Goal: Information Seeking & Learning: Learn about a topic

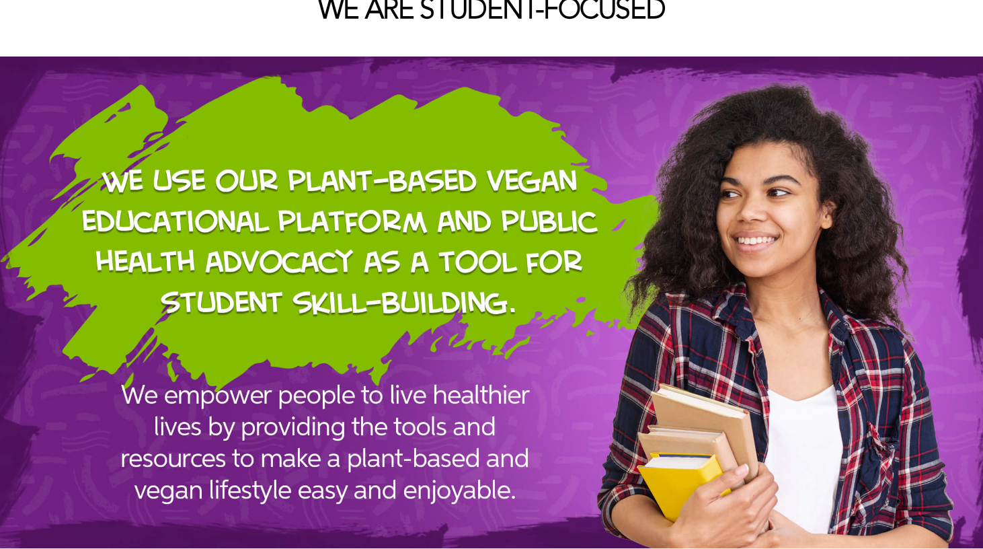
scroll to position [1411, 0]
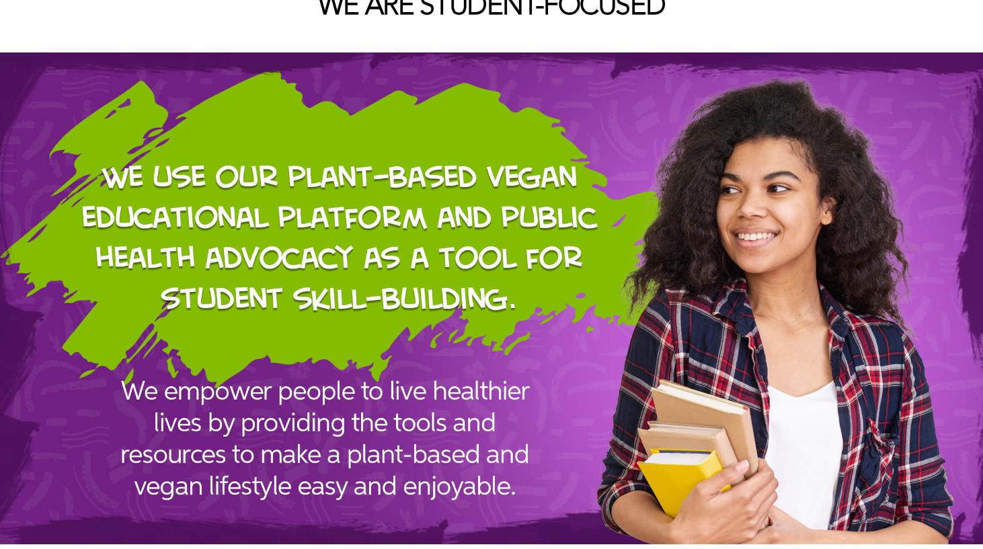
click at [313, 311] on img at bounding box center [491, 297] width 983 height 491
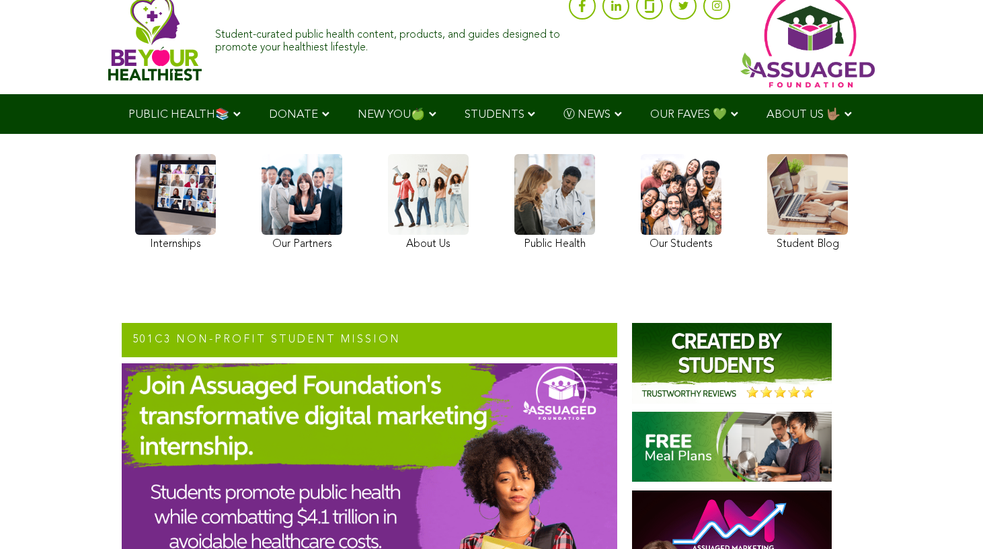
scroll to position [0, 0]
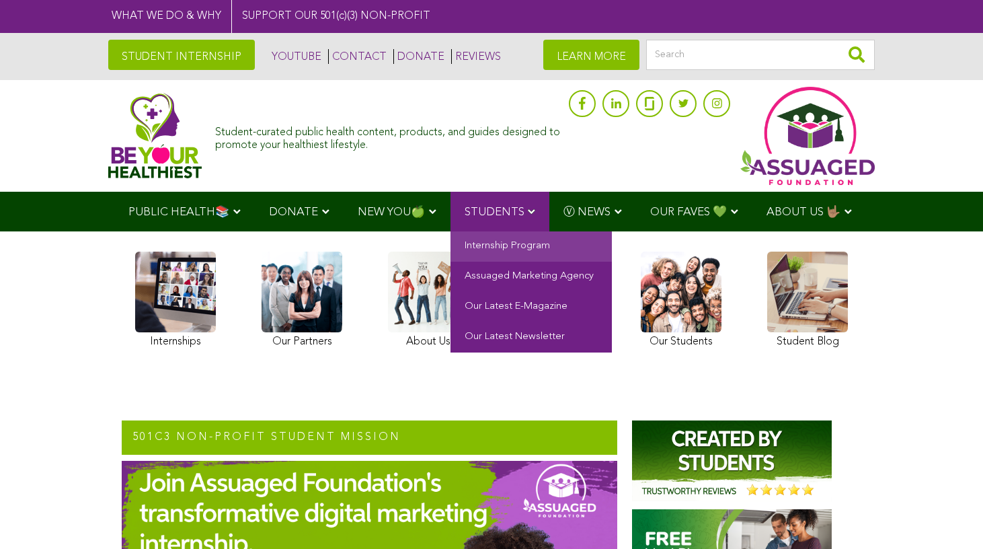
click at [511, 255] on link "Internship Program" at bounding box center [530, 246] width 161 height 30
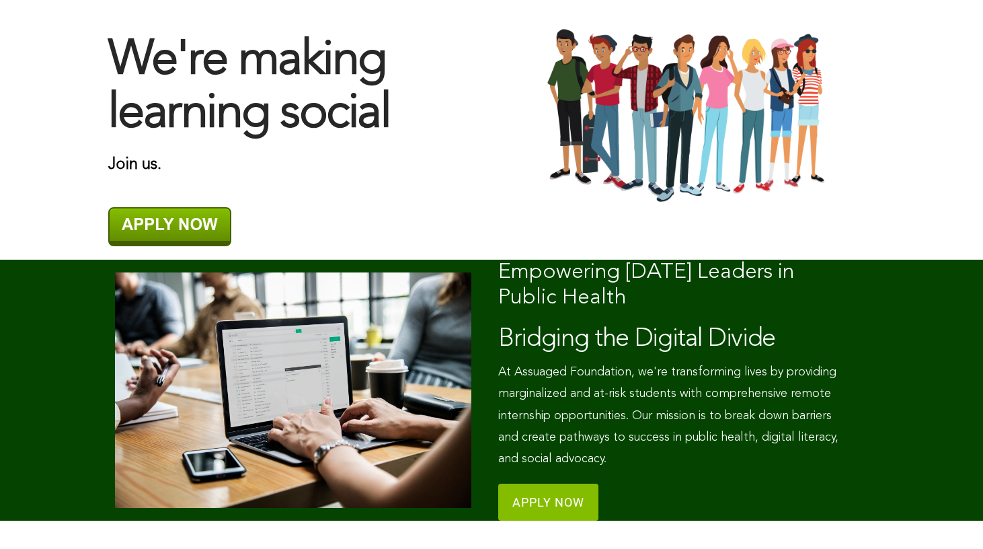
scroll to position [335, 0]
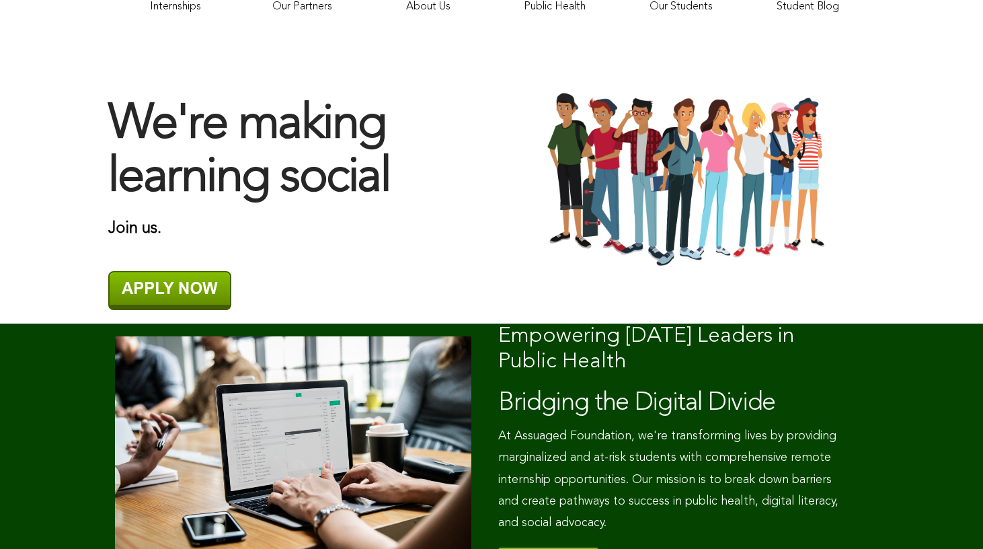
click at [193, 292] on img at bounding box center [169, 290] width 123 height 39
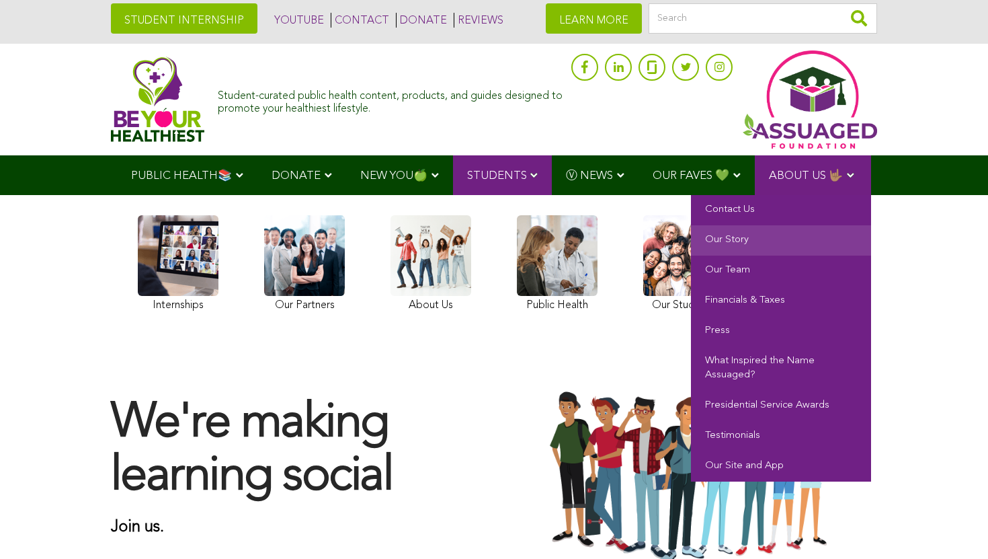
scroll to position [38, 0]
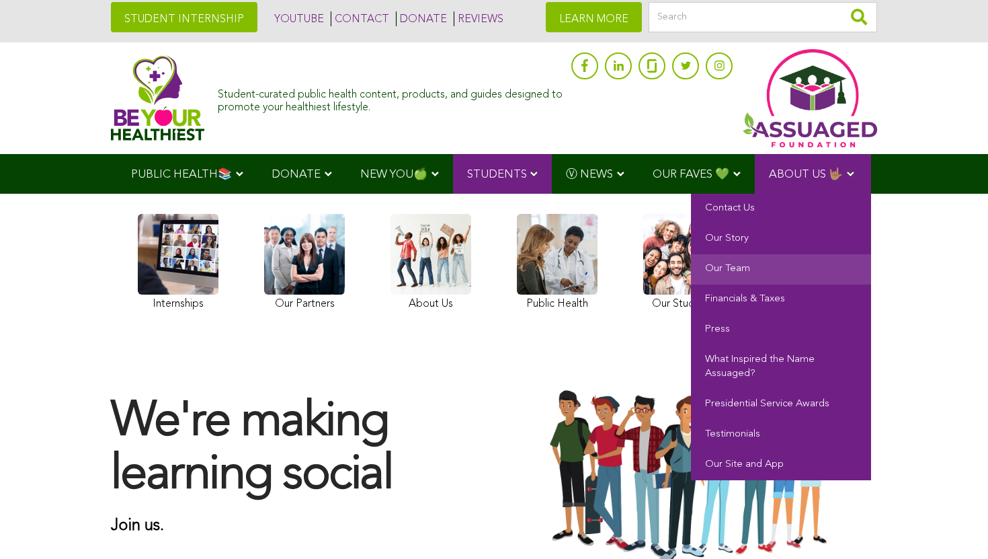
click at [742, 264] on link "Our Team" at bounding box center [781, 269] width 180 height 30
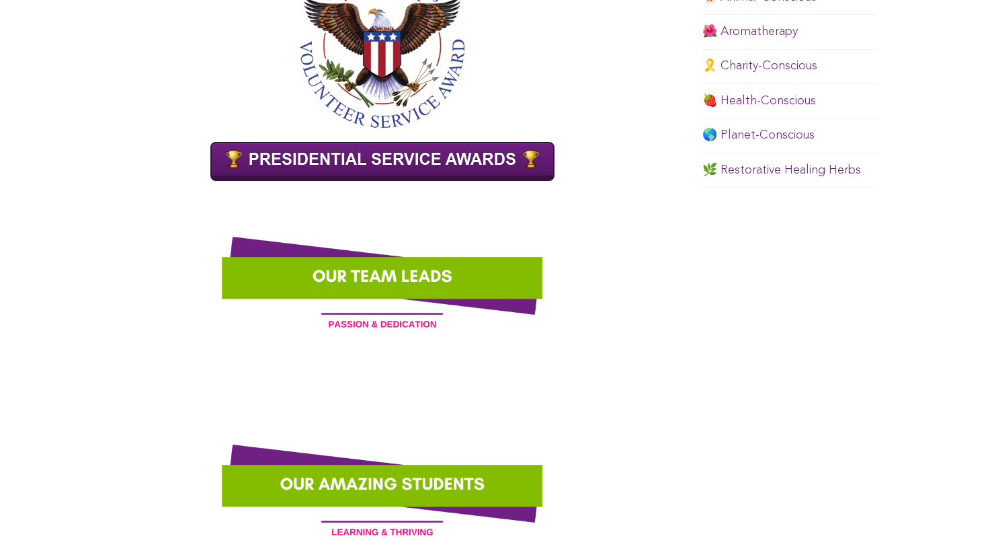
scroll to position [1084, 0]
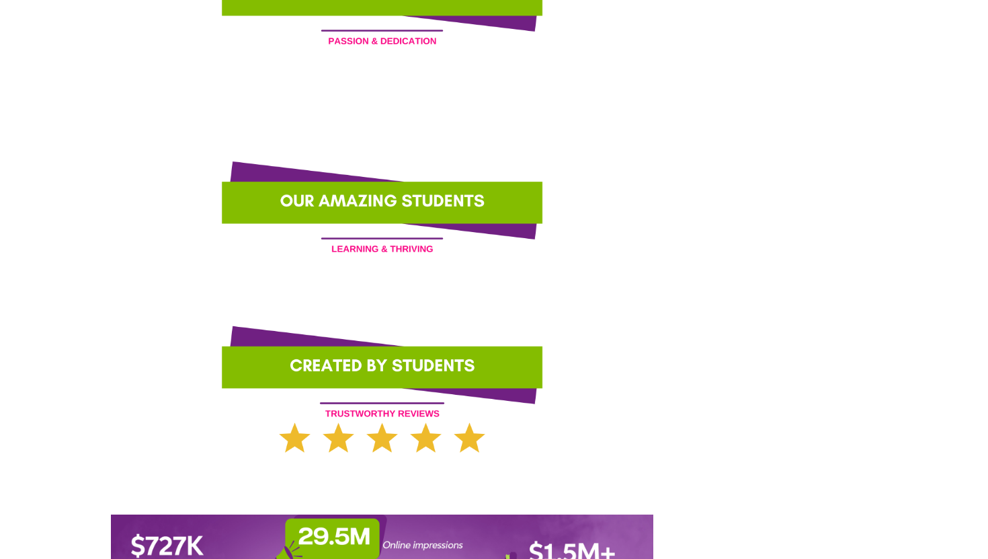
click at [489, 291] on p at bounding box center [382, 285] width 543 height 22
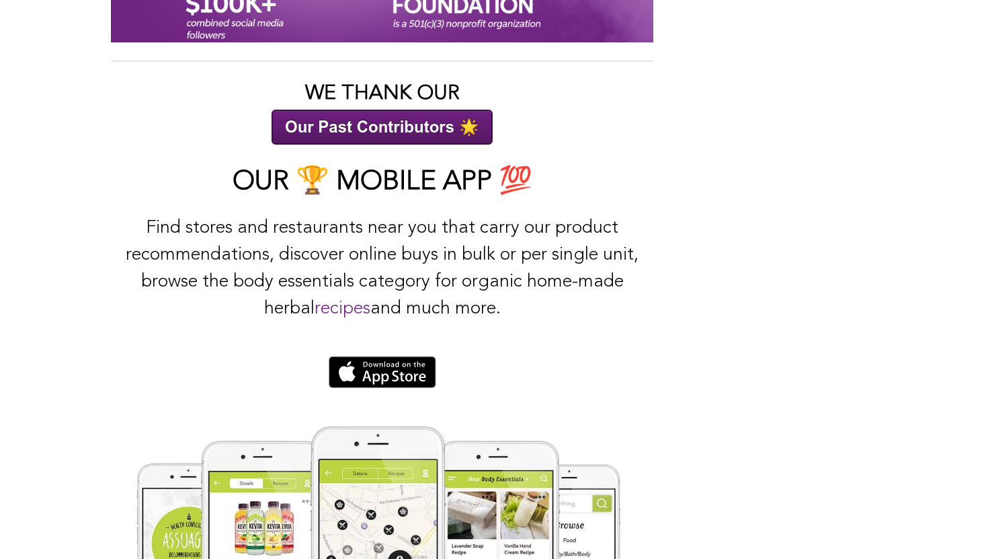
scroll to position [2034, 0]
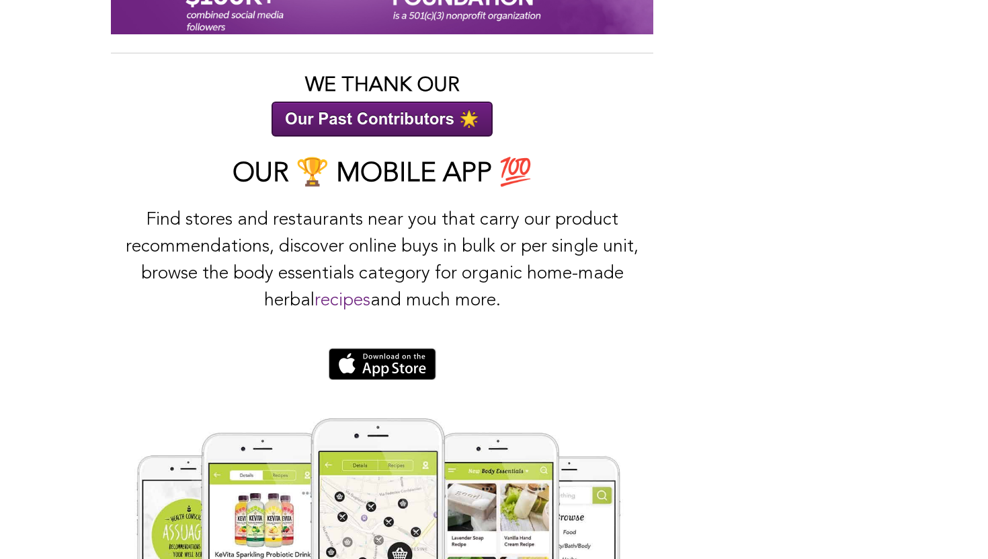
drag, startPoint x: 500, startPoint y: 216, endPoint x: 511, endPoint y: 286, distance: 70.1
click at [512, 286] on p "Find stores and restaurants near you that carry our product recommendations, di…" at bounding box center [382, 274] width 543 height 134
click at [511, 286] on p "Find stores and restaurants near you that carry our product recommendations, di…" at bounding box center [382, 274] width 543 height 134
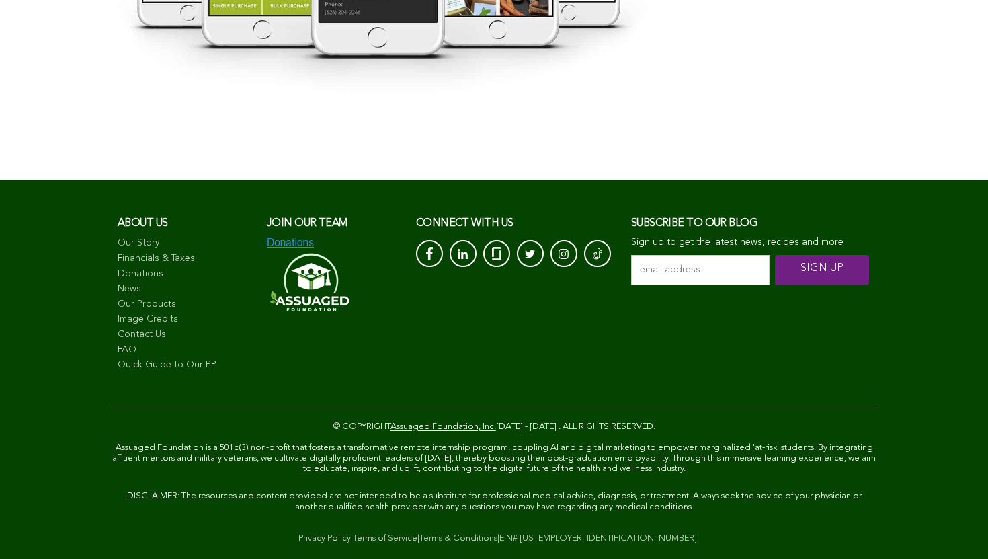
scroll to position [2669, 0]
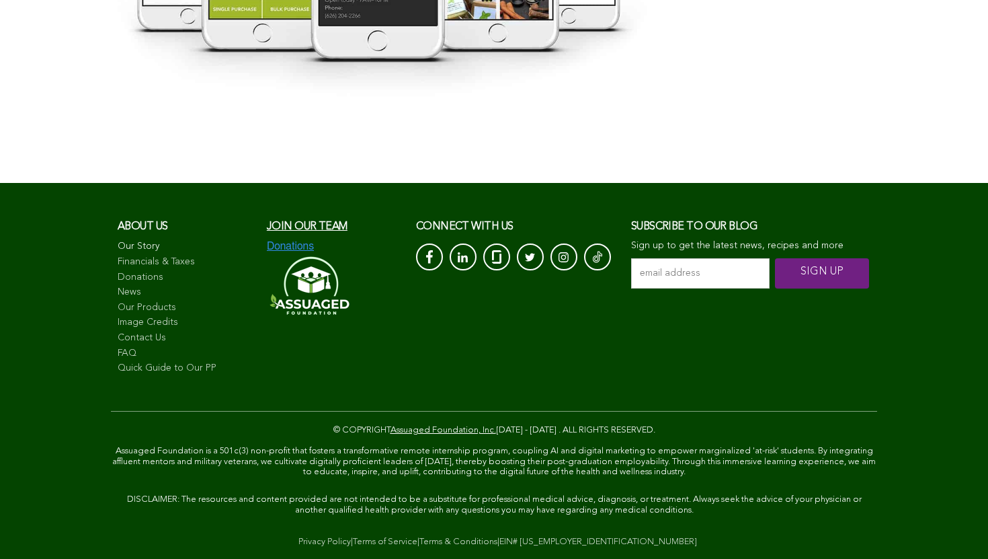
click at [153, 247] on link "Our Story" at bounding box center [186, 246] width 136 height 13
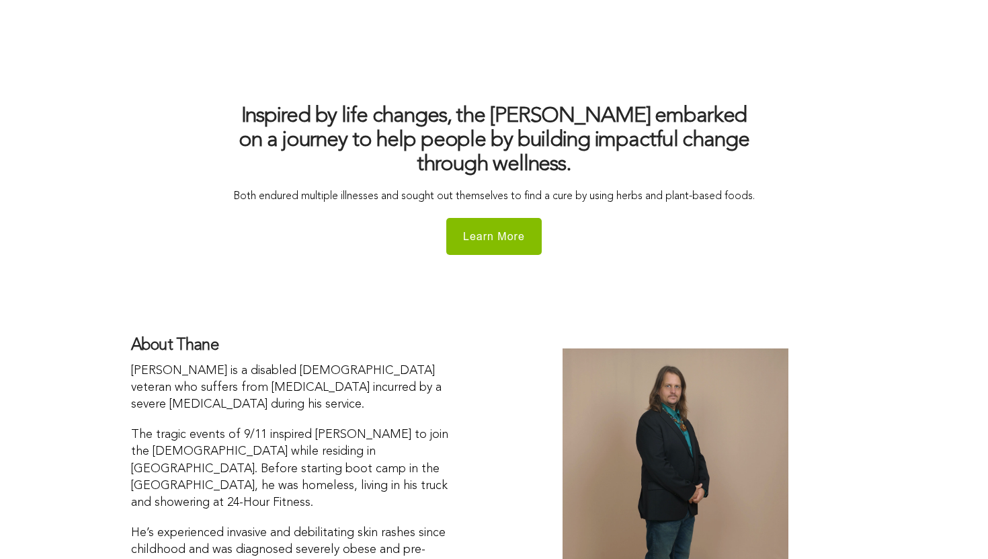
scroll to position [1655, 0]
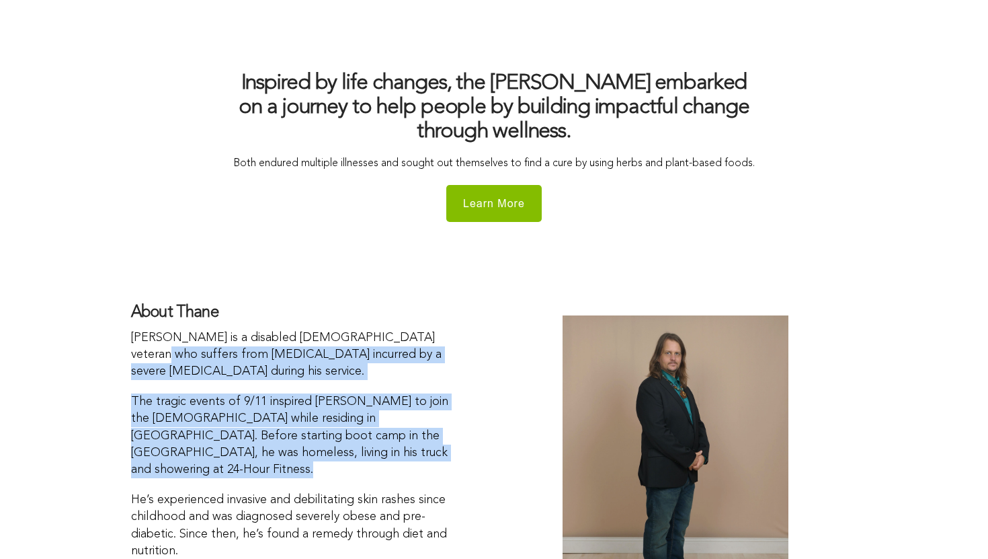
drag, startPoint x: 442, startPoint y: 468, endPoint x: 441, endPoint y: 346, distance: 121.7
click at [441, 347] on div "About Thane Thane is a disabled USMC veteran who suffers from PTSD incurred by …" at bounding box center [312, 456] width 363 height 335
click at [441, 346] on p "Thane is a disabled USMC veteran who suffers from PTSD incurred by a severe Tra…" at bounding box center [299, 354] width 336 height 51
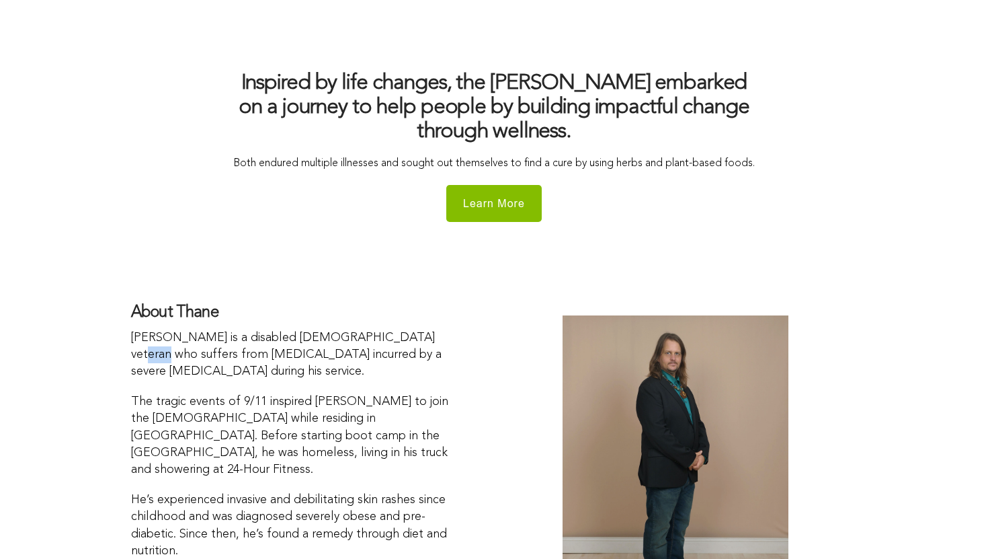
click at [441, 346] on p "Thane is a disabled USMC veteran who suffers from PTSD incurred by a severe Tra…" at bounding box center [299, 354] width 336 height 51
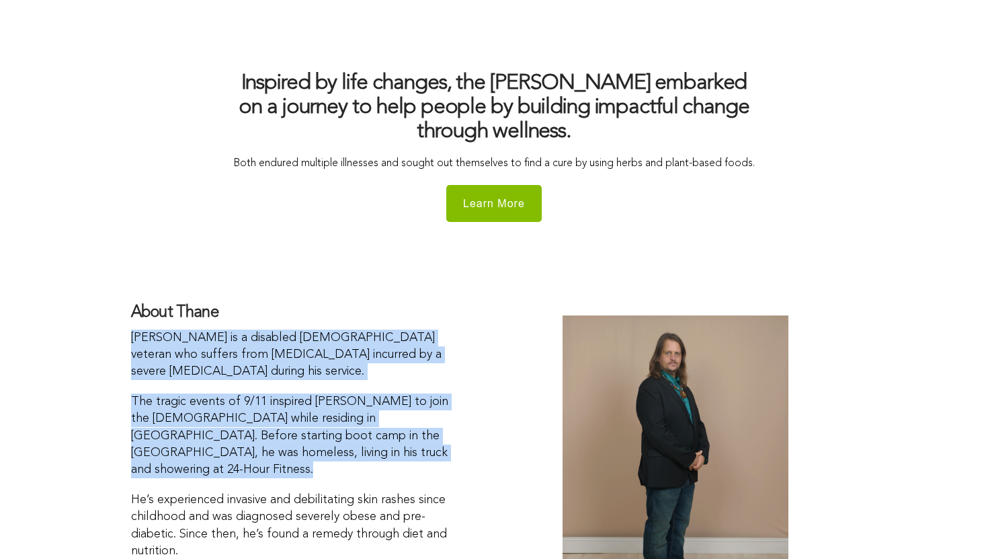
drag, startPoint x: 441, startPoint y: 346, endPoint x: 441, endPoint y: 442, distance: 96.1
click at [441, 442] on div "About Thane Thane is a disabled USMC veteran who suffers from PTSD incurred by …" at bounding box center [312, 456] width 363 height 335
click at [441, 442] on p "The tragic events of 9/11 inspired Thane to join the USMC while residing in Can…" at bounding box center [299, 435] width 336 height 85
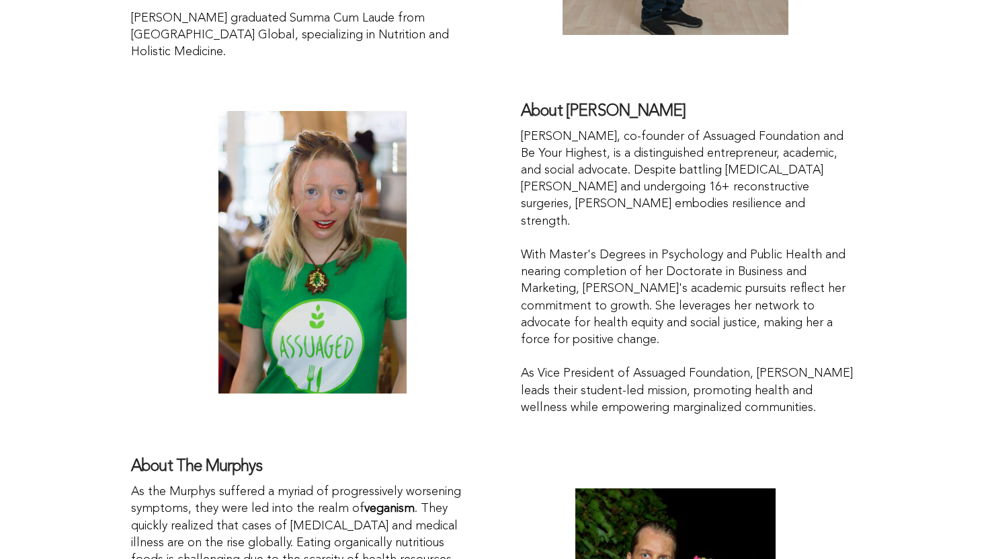
scroll to position [2216, 0]
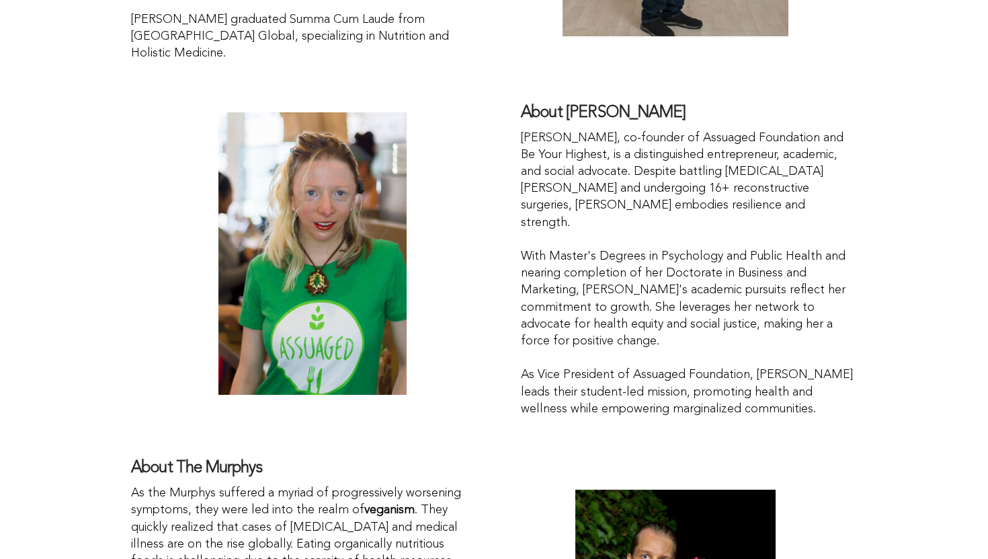
click at [609, 139] on p "Cynthia Cherise Murphy, co-founder of Assuaged Foundation and Be Your Highest, …" at bounding box center [689, 274] width 336 height 288
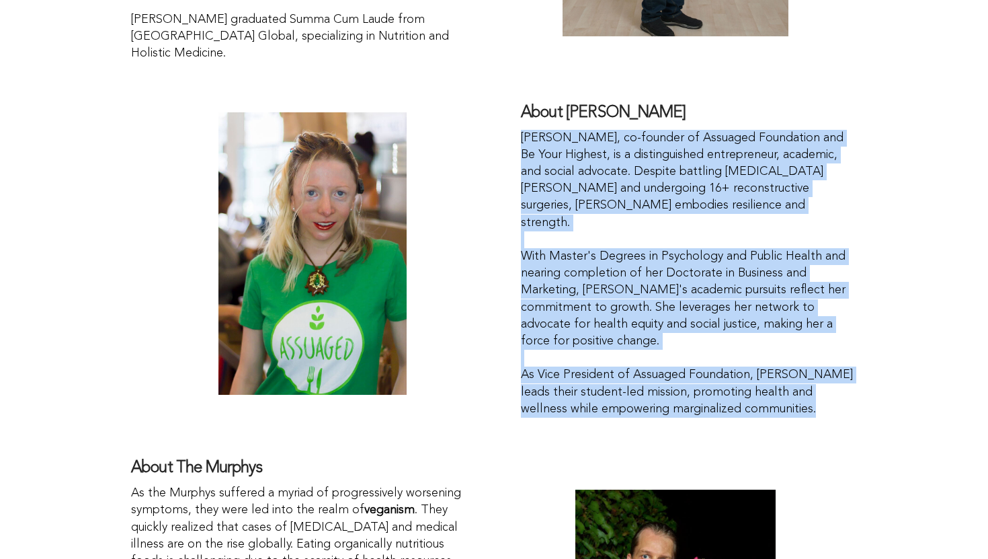
drag, startPoint x: 609, startPoint y: 139, endPoint x: 603, endPoint y: 335, distance: 195.7
click at [604, 335] on p "Cynthia Cherise Murphy, co-founder of Assuaged Foundation and Be Your Highest, …" at bounding box center [689, 274] width 336 height 288
click at [603, 335] on p "Cynthia Cherise Murphy, co-founder of Assuaged Foundation and Be Your Highest, …" at bounding box center [689, 274] width 336 height 288
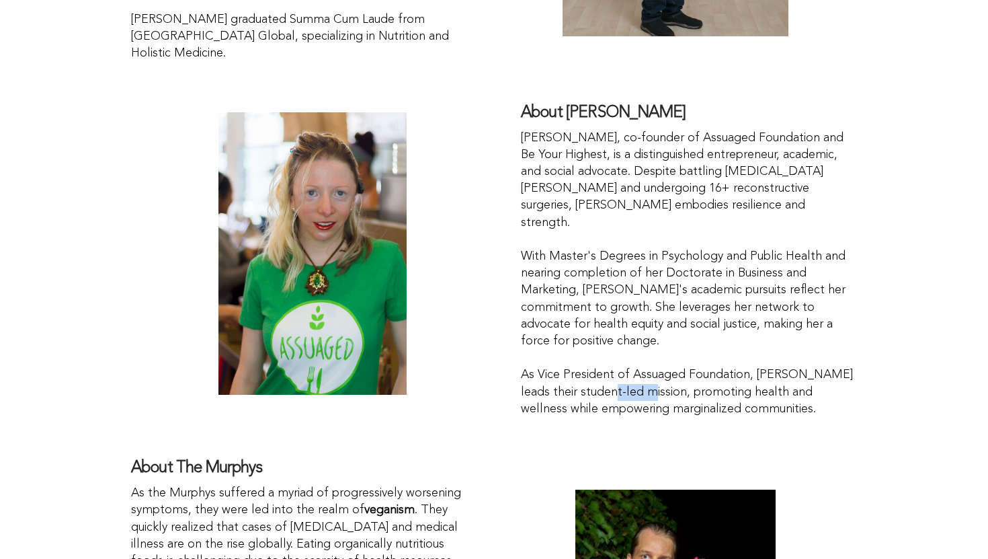
click at [603, 335] on p "Cynthia Cherise Murphy, co-founder of Assuaged Foundation and Be Your Highest, …" at bounding box center [689, 274] width 336 height 288
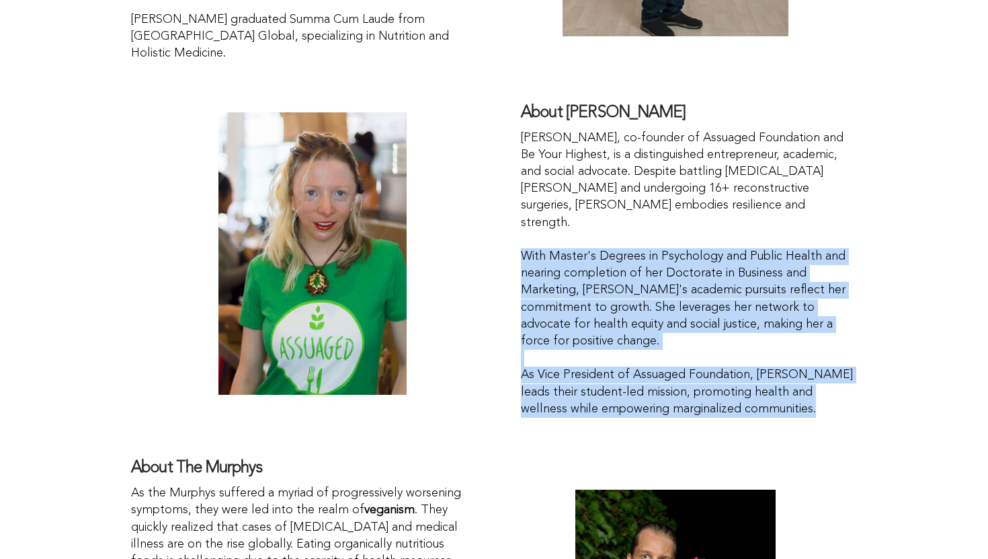
drag, startPoint x: 603, startPoint y: 335, endPoint x: 617, endPoint y: 159, distance: 176.7
click at [615, 164] on p "Cynthia Cherise Murphy, co-founder of Assuaged Foundation and Be Your Highest, …" at bounding box center [689, 274] width 336 height 288
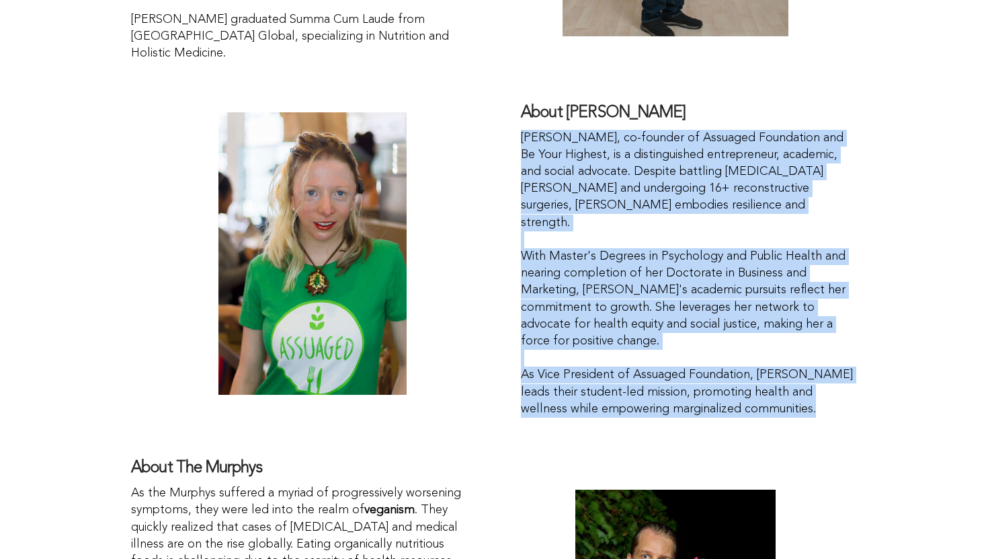
click at [617, 159] on p "Cynthia Cherise Murphy, co-founder of Assuaged Foundation and Be Your Highest, …" at bounding box center [689, 274] width 336 height 288
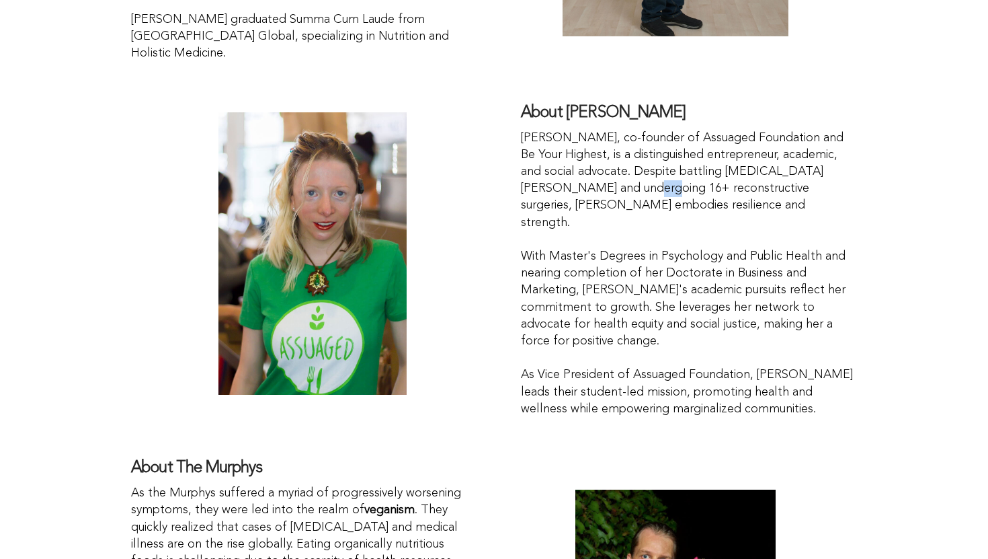
click at [617, 159] on p "Cynthia Cherise Murphy, co-founder of Assuaged Foundation and Be Your Highest, …" at bounding box center [689, 274] width 336 height 288
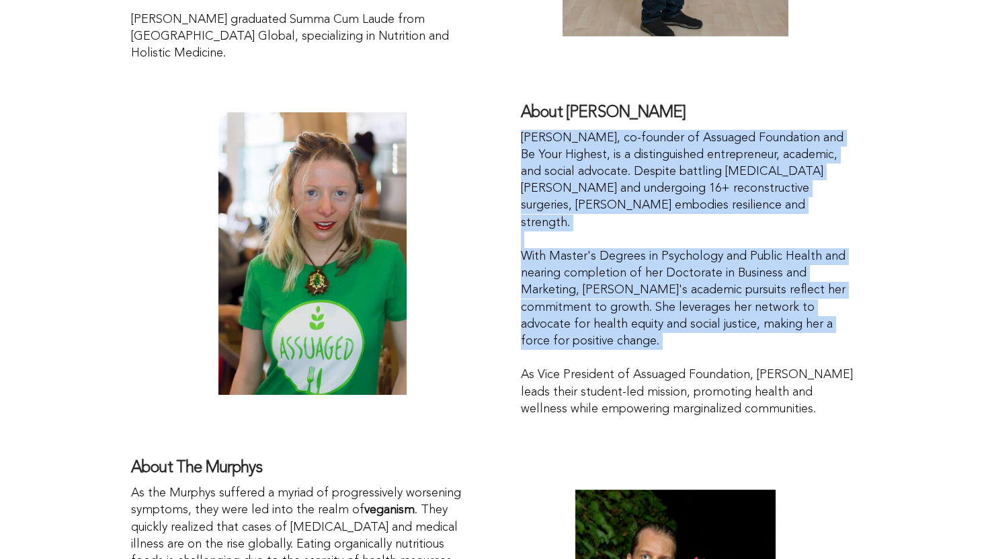
drag, startPoint x: 617, startPoint y: 159, endPoint x: 617, endPoint y: 276, distance: 117.0
click at [617, 276] on p "Cynthia Cherise Murphy, co-founder of Assuaged Foundation and Be Your Highest, …" at bounding box center [689, 274] width 336 height 288
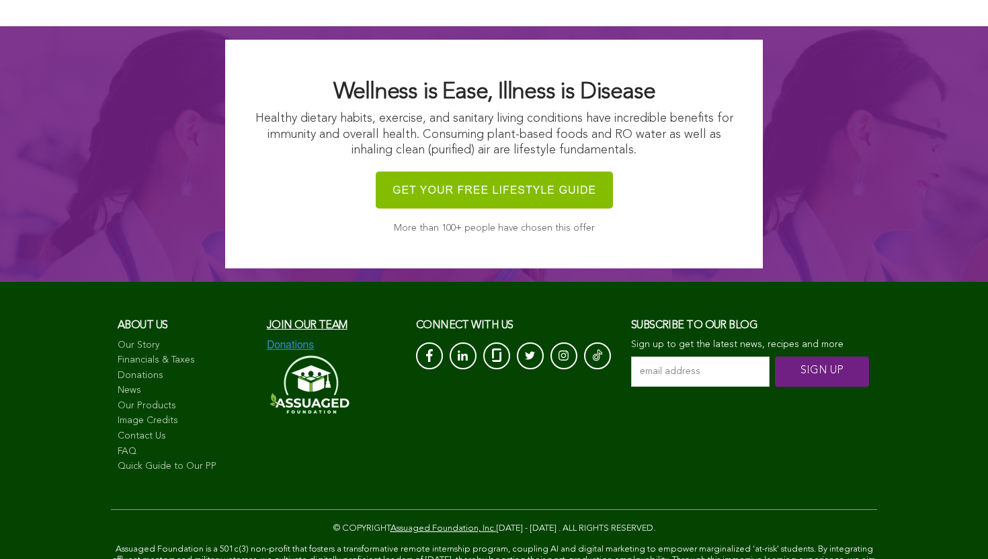
scroll to position [5325, 0]
